Goal: Obtain resource: Obtain resource

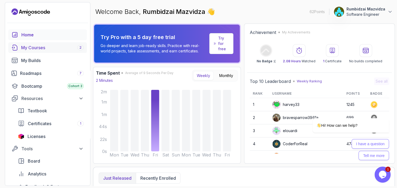
click at [31, 48] on div "My Courses 2" at bounding box center [52, 47] width 63 height 6
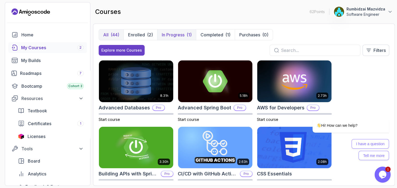
click at [172, 35] on p "In Progress" at bounding box center [173, 35] width 23 height 6
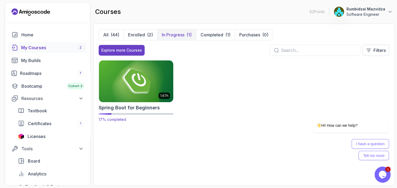
click at [140, 83] on img at bounding box center [136, 81] width 78 height 44
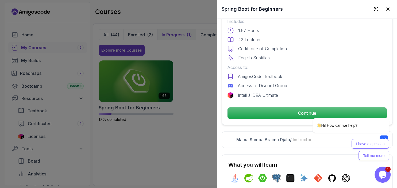
scroll to position [154, 0]
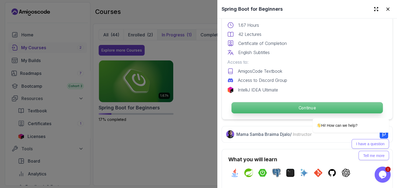
click at [275, 106] on p "Continue" at bounding box center [306, 107] width 151 height 11
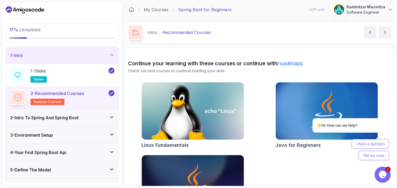
click at [196, 9] on p "Spring Boot for Beginners" at bounding box center [204, 9] width 53 height 6
click at [193, 8] on p "Spring Boot for Beginners" at bounding box center [204, 9] width 53 height 6
click at [110, 118] on icon at bounding box center [111, 116] width 5 height 5
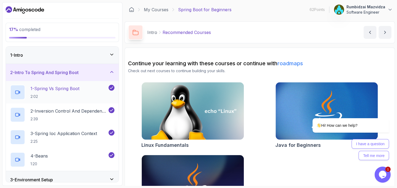
click at [64, 91] on p "1 - Spring Vs Spring Boot" at bounding box center [54, 88] width 49 height 6
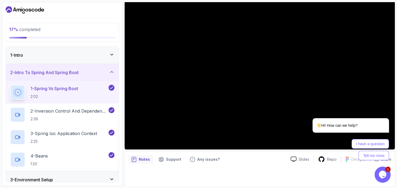
scroll to position [51, 0]
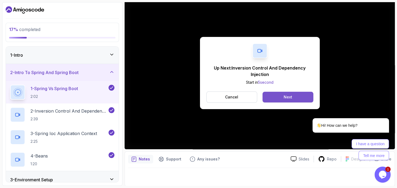
click at [275, 92] on button "Next" at bounding box center [287, 97] width 51 height 11
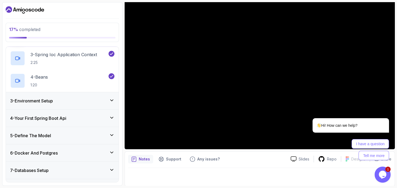
scroll to position [92, 0]
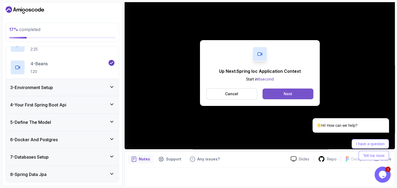
click at [277, 95] on button "Next" at bounding box center [287, 93] width 51 height 11
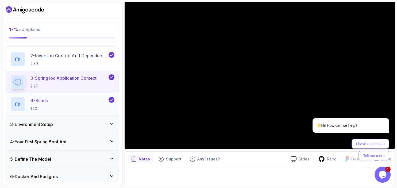
scroll to position [55, 0]
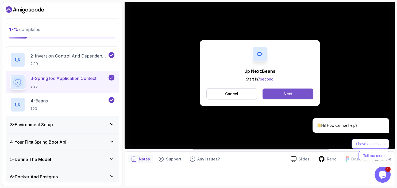
click at [276, 95] on button "Next" at bounding box center [287, 93] width 51 height 11
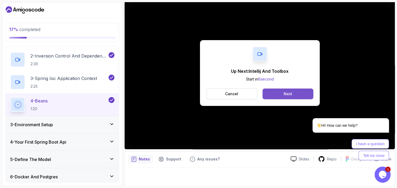
click at [272, 91] on button "Next" at bounding box center [287, 93] width 51 height 11
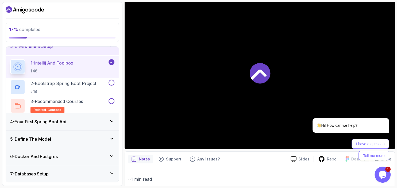
scroll to position [39, 0]
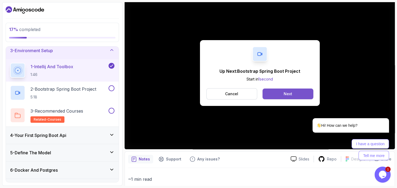
click at [278, 94] on button "Next" at bounding box center [287, 93] width 51 height 11
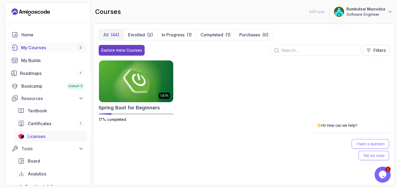
click at [41, 134] on span "Licenses" at bounding box center [37, 136] width 18 height 6
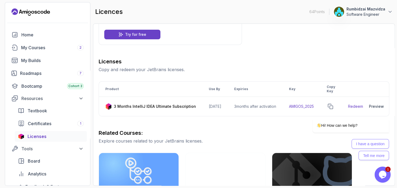
scroll to position [43, 0]
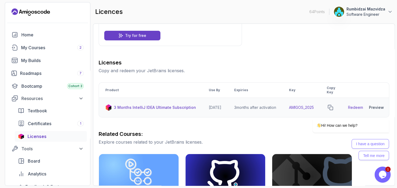
click at [130, 109] on p "3 Months IntelliJ IDEA Ultimate Subscription" at bounding box center [155, 107] width 82 height 5
click at [339, 105] on div "Hi! How can we help? I have a question Tell me more" at bounding box center [343, 116] width 96 height 94
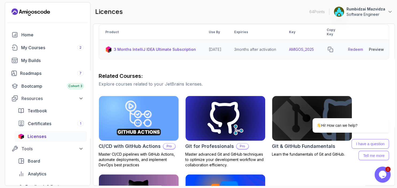
scroll to position [0, 0]
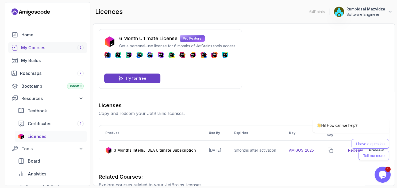
click at [43, 48] on div "My Courses 2" at bounding box center [52, 47] width 63 height 6
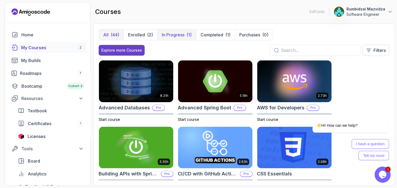
click at [169, 36] on p "In Progress" at bounding box center [173, 35] width 23 height 6
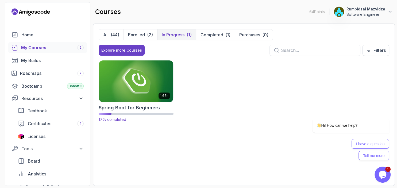
click at [141, 79] on img at bounding box center [136, 81] width 78 height 44
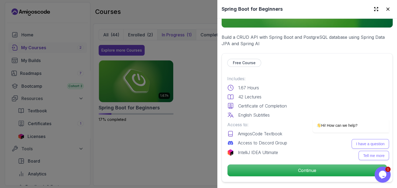
scroll to position [93, 0]
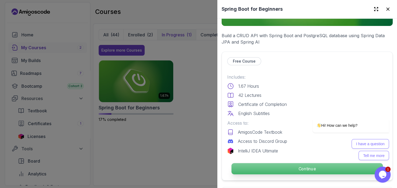
click at [276, 167] on p "Continue" at bounding box center [306, 168] width 151 height 11
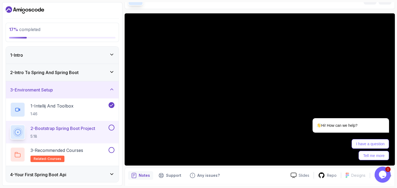
scroll to position [35, 0]
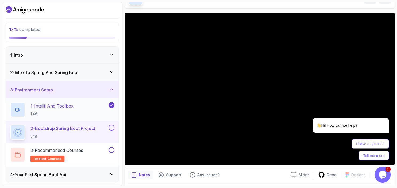
click at [66, 109] on p "1 - Intellij And Toolbox" at bounding box center [51, 106] width 43 height 6
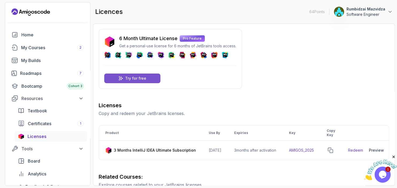
click at [118, 76] on div "Try for free" at bounding box center [132, 78] width 56 height 10
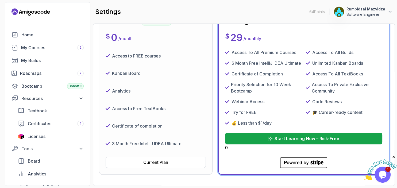
scroll to position [110, 0]
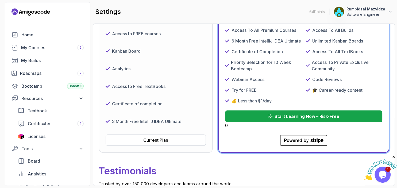
click at [137, 125] on p "3 Month Free IntelliJ IDEA Ultimate" at bounding box center [146, 121] width 69 height 6
click at [145, 143] on div "Current Plan" at bounding box center [155, 140] width 25 height 6
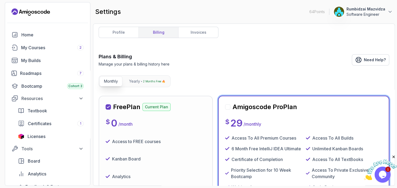
scroll to position [0, 0]
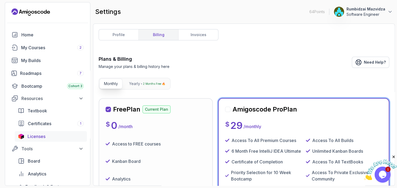
click at [45, 135] on span "Licenses" at bounding box center [37, 136] width 18 height 6
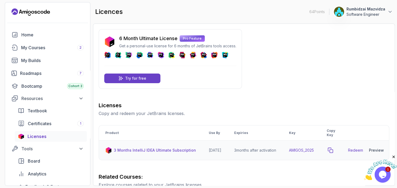
click at [333, 151] on icon "copy-button" at bounding box center [330, 150] width 5 height 5
click at [363, 150] on link "Redeem" at bounding box center [355, 150] width 15 height 5
drag, startPoint x: 296, startPoint y: 150, endPoint x: 324, endPoint y: 150, distance: 27.5
click at [320, 150] on td "AMIGOS_2025" at bounding box center [301, 151] width 38 height 20
copy td "AMIGOS_2025"
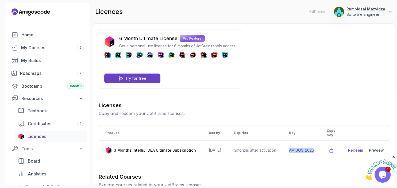
click at [333, 149] on icon "copy-button" at bounding box center [330, 150] width 5 height 5
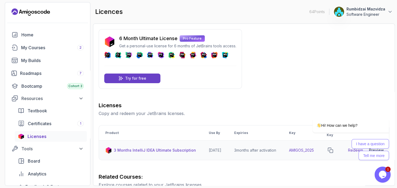
click at [177, 150] on p "3 Months IntelliJ IDEA Ultimate Subscription" at bounding box center [155, 150] width 82 height 5
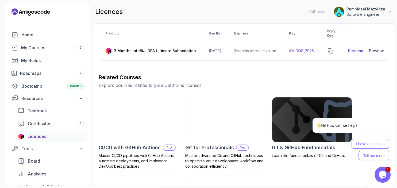
scroll to position [61, 0]
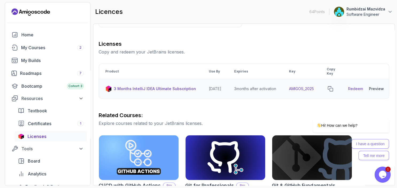
click at [175, 90] on p "3 Months IntelliJ IDEA Ultimate Subscription" at bounding box center [155, 88] width 82 height 5
click at [175, 91] on div "3 Months IntelliJ IDEA Ultimate Subscription" at bounding box center [150, 89] width 91 height 6
click at [176, 88] on p "3 Months IntelliJ IDEA Ultimate Subscription" at bounding box center [155, 88] width 82 height 5
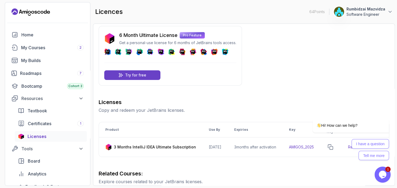
scroll to position [0, 0]
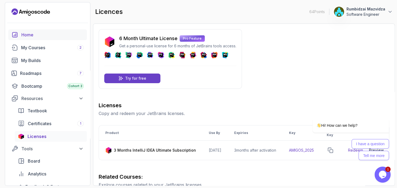
click at [55, 37] on div "Home" at bounding box center [52, 35] width 62 height 6
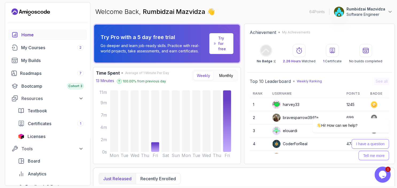
click at [359, 11] on p "Rumbidzai Mazvidza" at bounding box center [365, 8] width 39 height 5
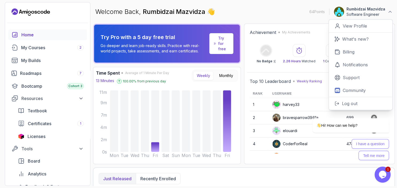
click at [262, 8] on div "Welcome Back, Rumbidzai Mazvidza 👋 64 Points 1 Rumbidzai Mazvidza Software Engi…" at bounding box center [244, 11] width 302 height 19
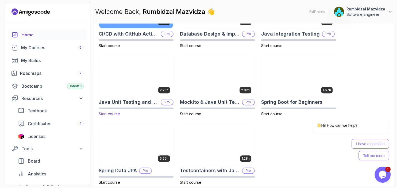
scroll to position [213, 0]
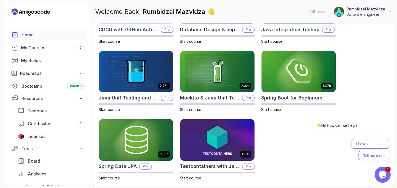
click at [48, 37] on div "Home" at bounding box center [52, 35] width 62 height 6
click at [44, 47] on div "My Courses 2" at bounding box center [52, 47] width 63 height 6
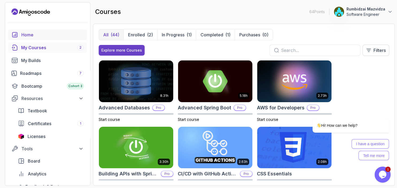
click at [65, 36] on div "Home" at bounding box center [52, 35] width 62 height 6
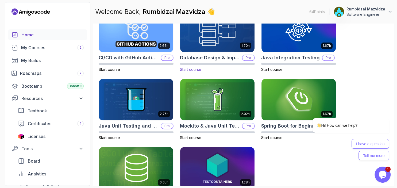
scroll to position [213, 0]
